Goal: Transaction & Acquisition: Purchase product/service

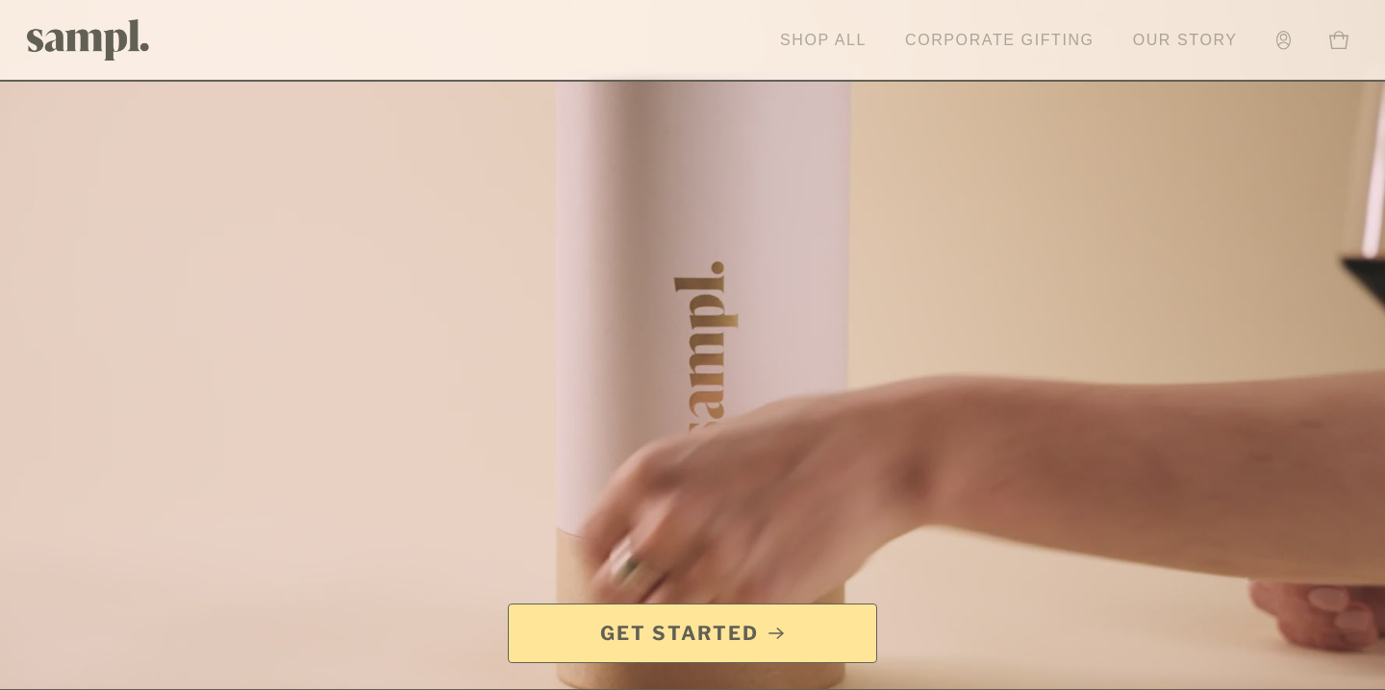
click at [837, 45] on link "Shop All" at bounding box center [823, 40] width 106 height 42
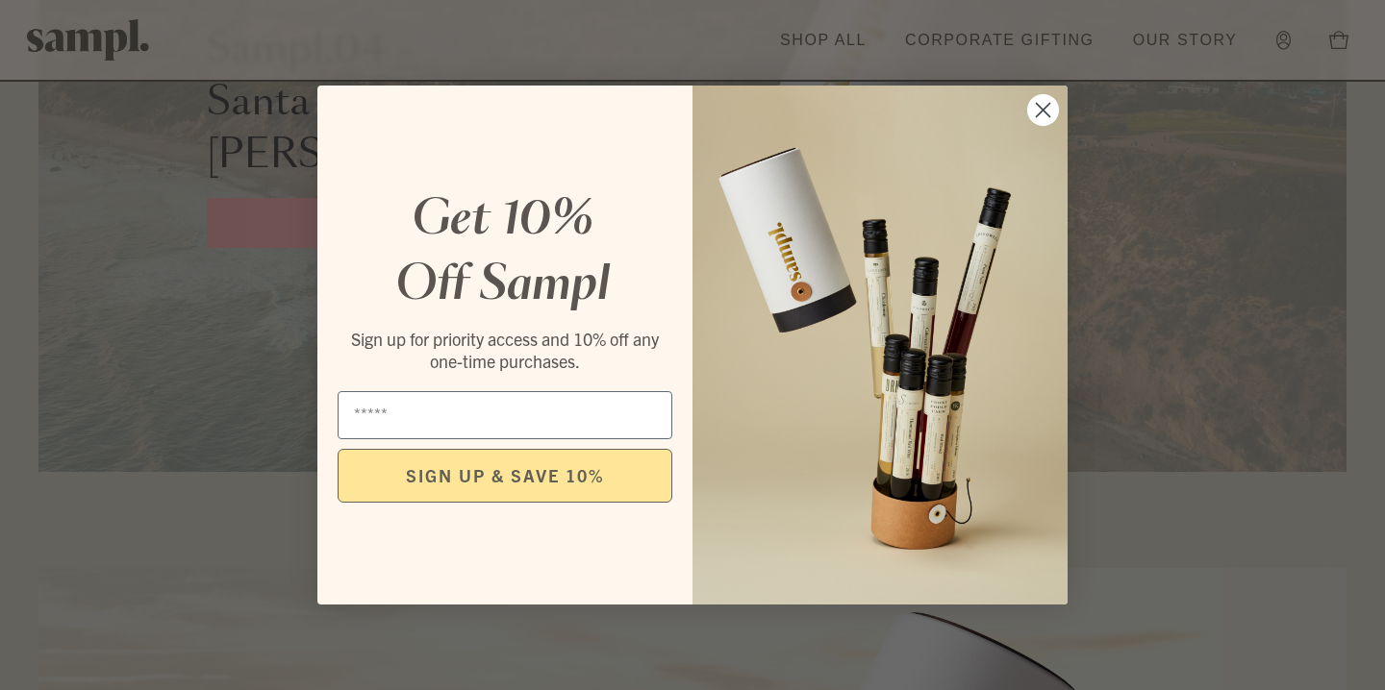
scroll to position [3385, 0]
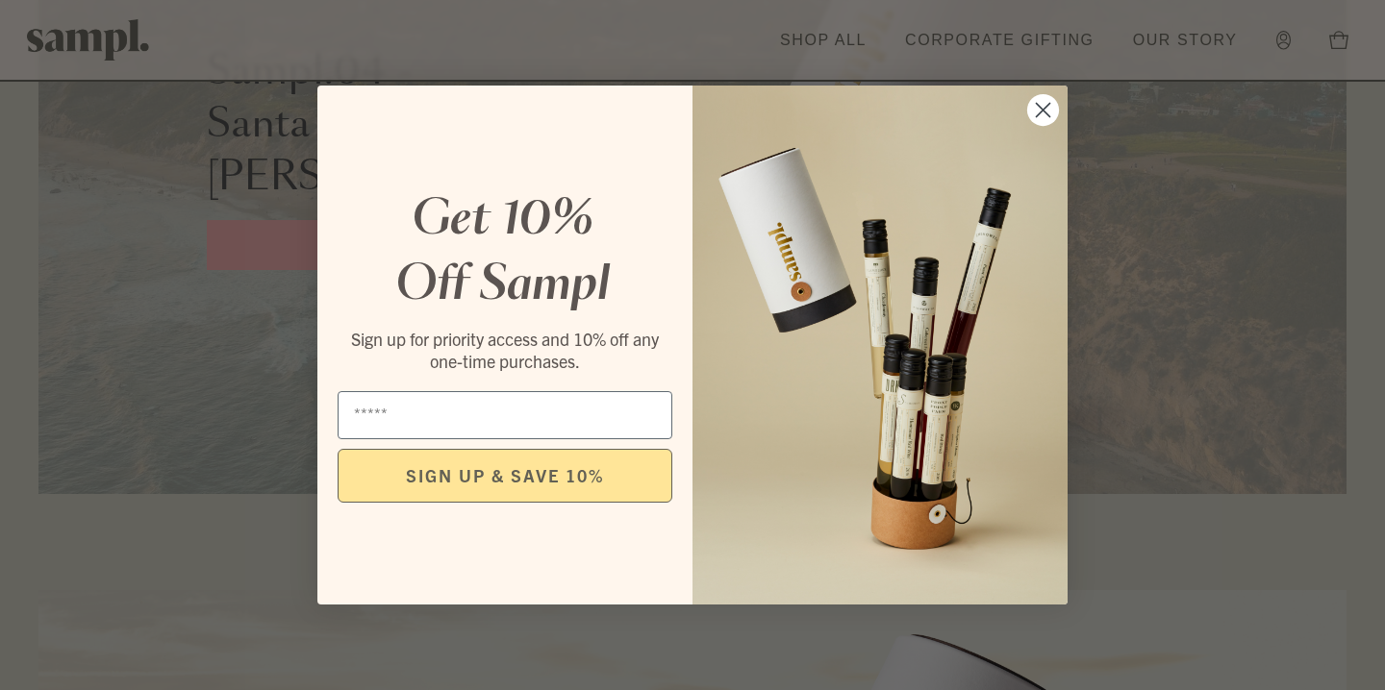
click at [1039, 110] on circle "Close dialog" at bounding box center [1043, 110] width 32 height 32
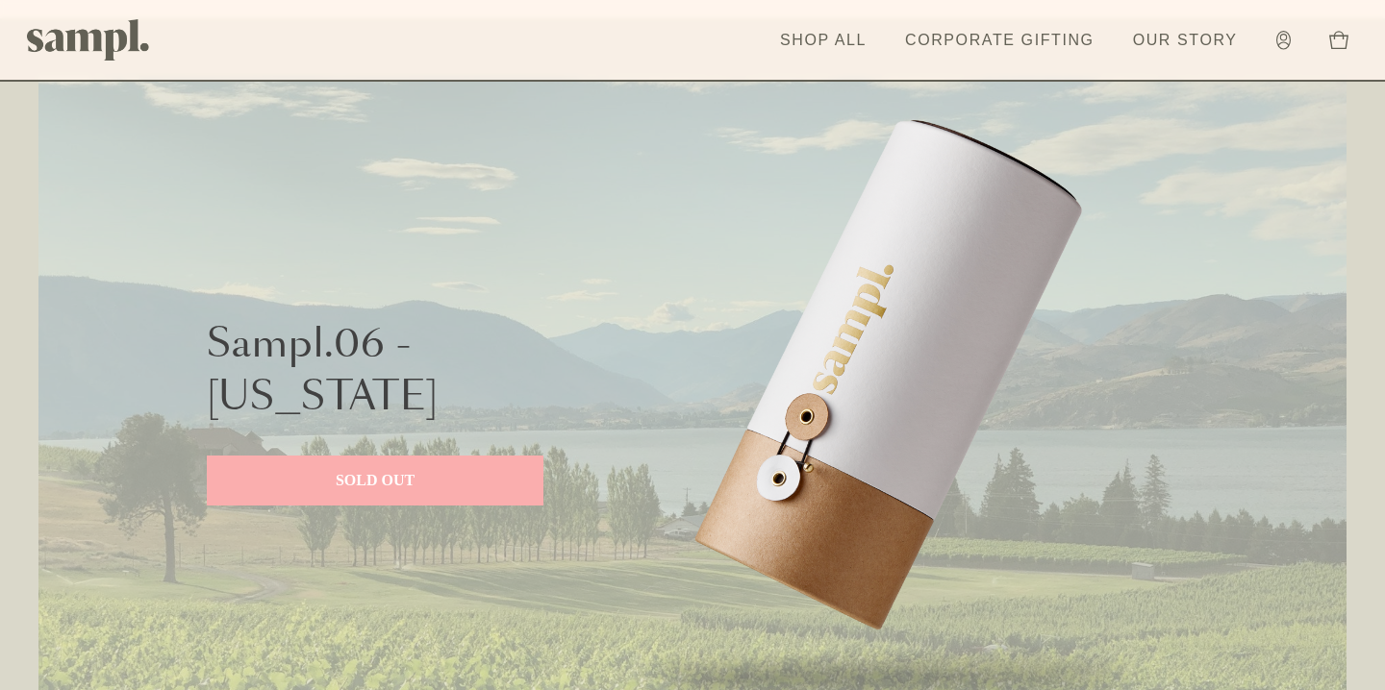
scroll to position [0, 0]
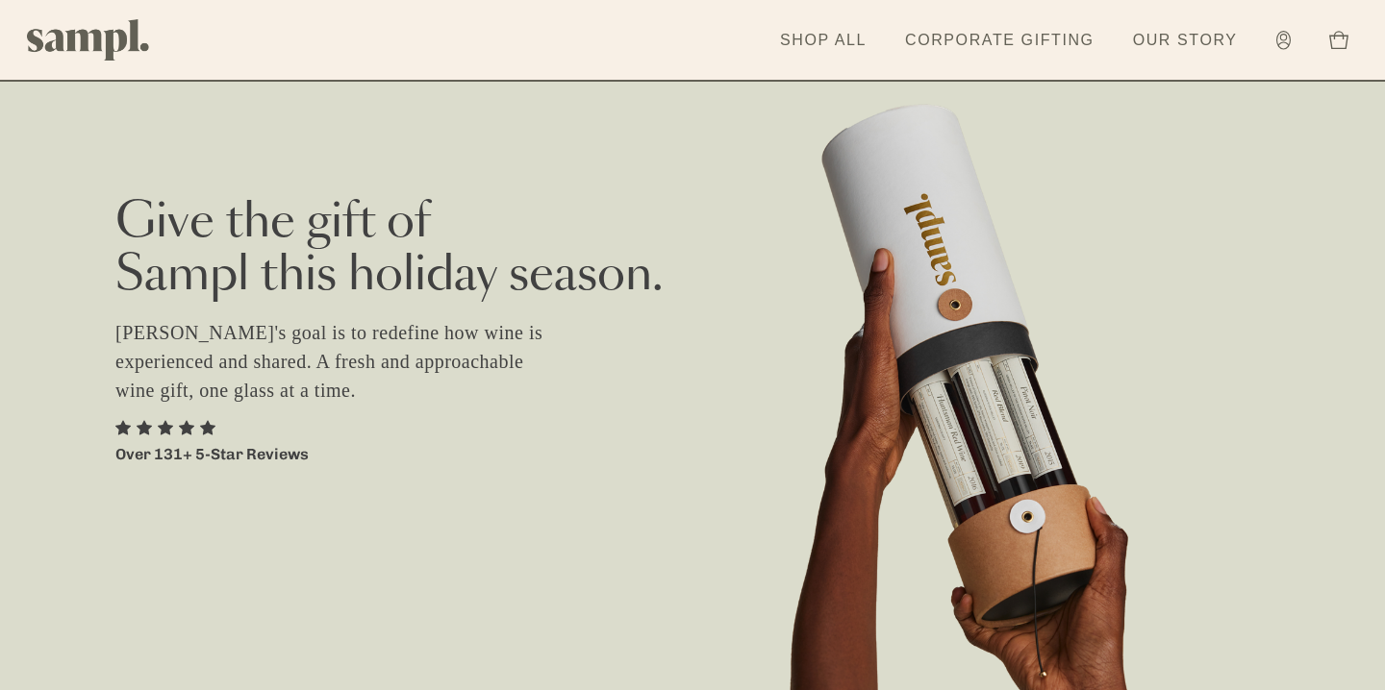
click at [499, 262] on h2 "Give the gift of Sampl this holiday season." at bounding box center [692, 250] width 1154 height 106
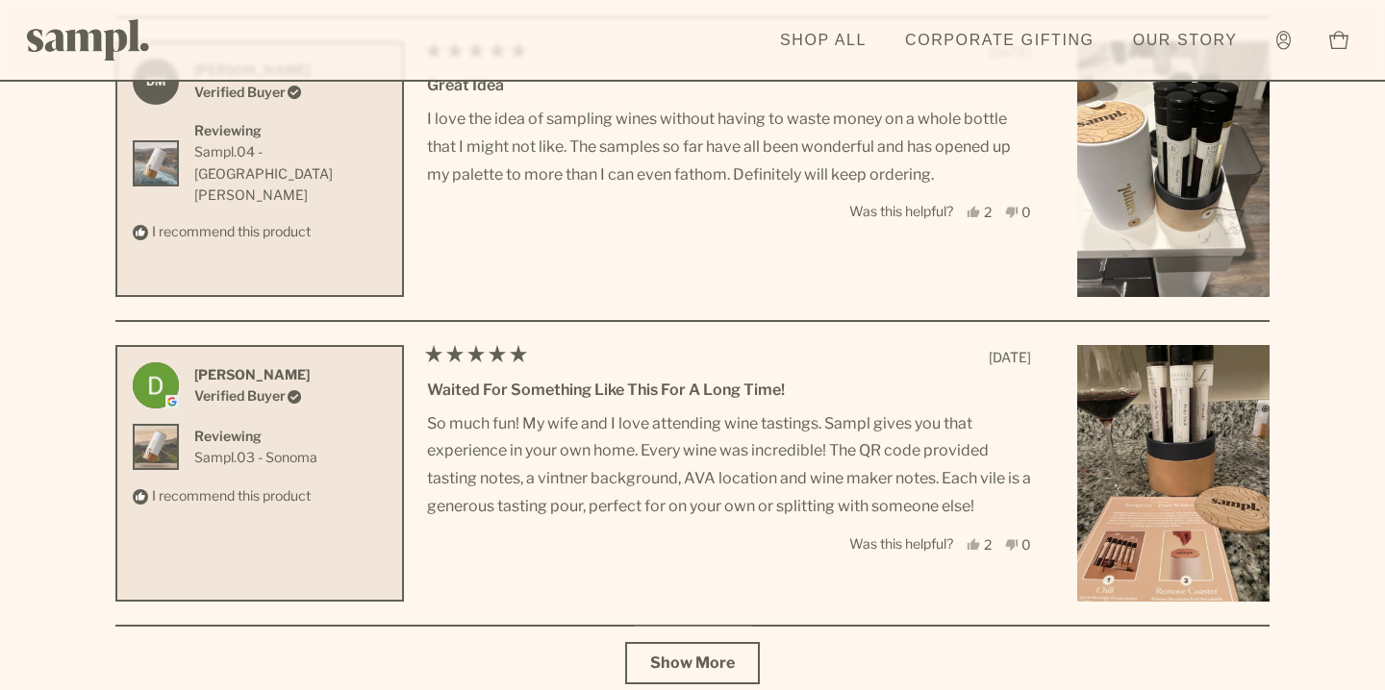
scroll to position [6698, 0]
